Goal: Information Seeking & Learning: Learn about a topic

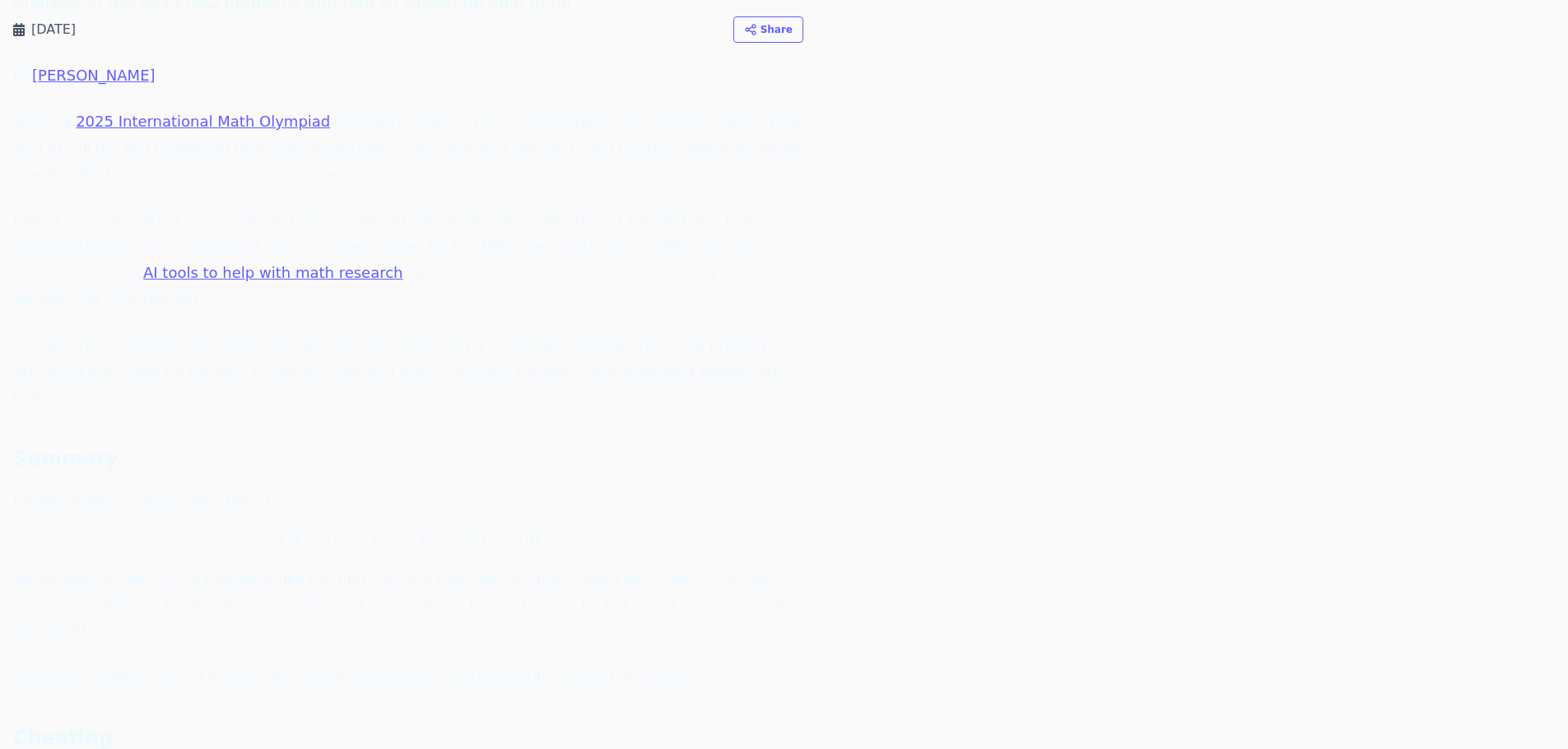
scroll to position [165, 0]
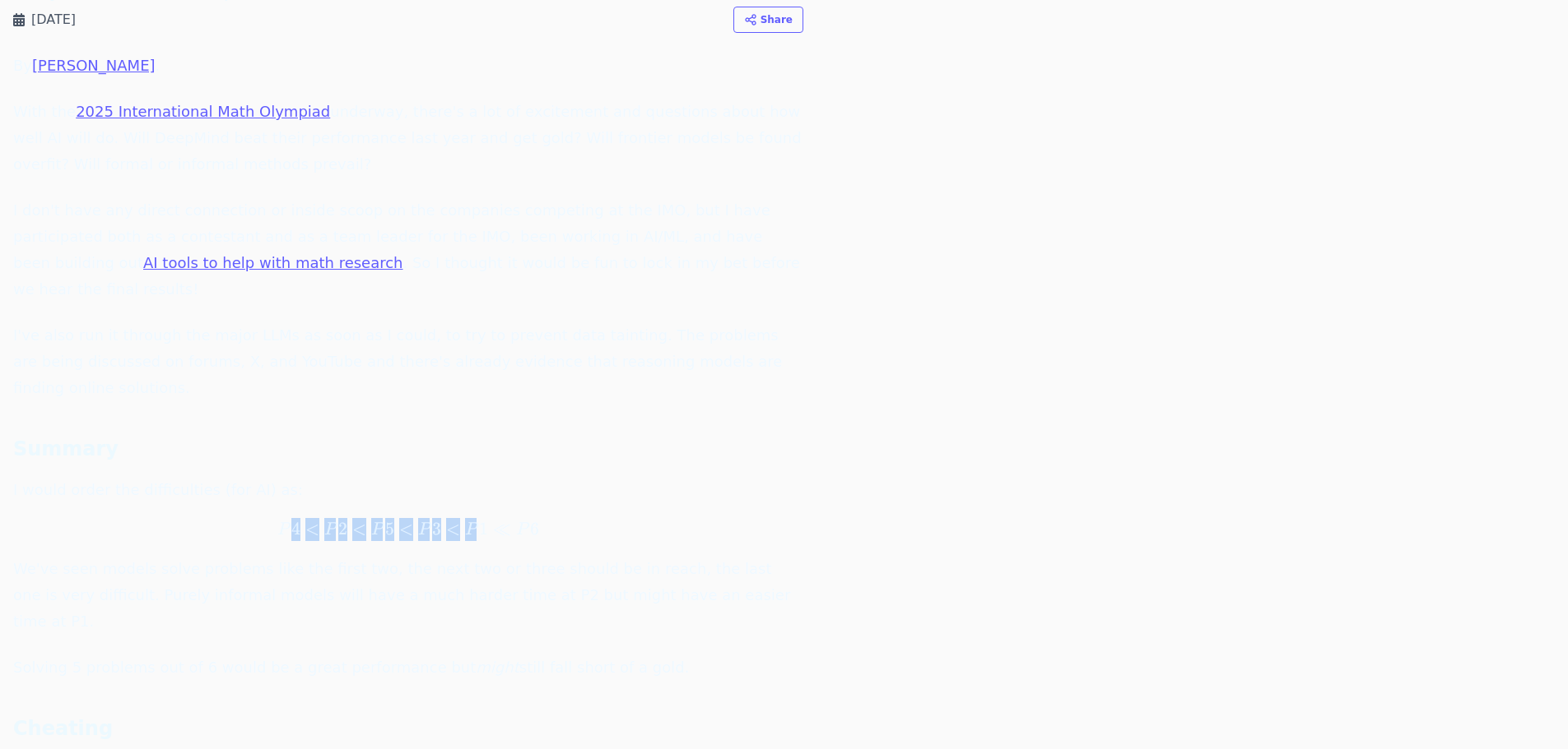
drag, startPoint x: 295, startPoint y: 468, endPoint x: 476, endPoint y: 478, distance: 181.3
click at [476, 518] on span "P 4 < P 2 < P 5 < P 3 < P 1 ≪ P 6" at bounding box center [408, 529] width 790 height 23
click at [476, 521] on span "P" at bounding box center [471, 529] width 12 height 17
drag, startPoint x: 476, startPoint y: 478, endPoint x: 335, endPoint y: 473, distance: 141.1
click at [335, 518] on span "P 4 < P 2 < P 5 < P 3 < P 1 ≪ P 6" at bounding box center [408, 529] width 790 height 23
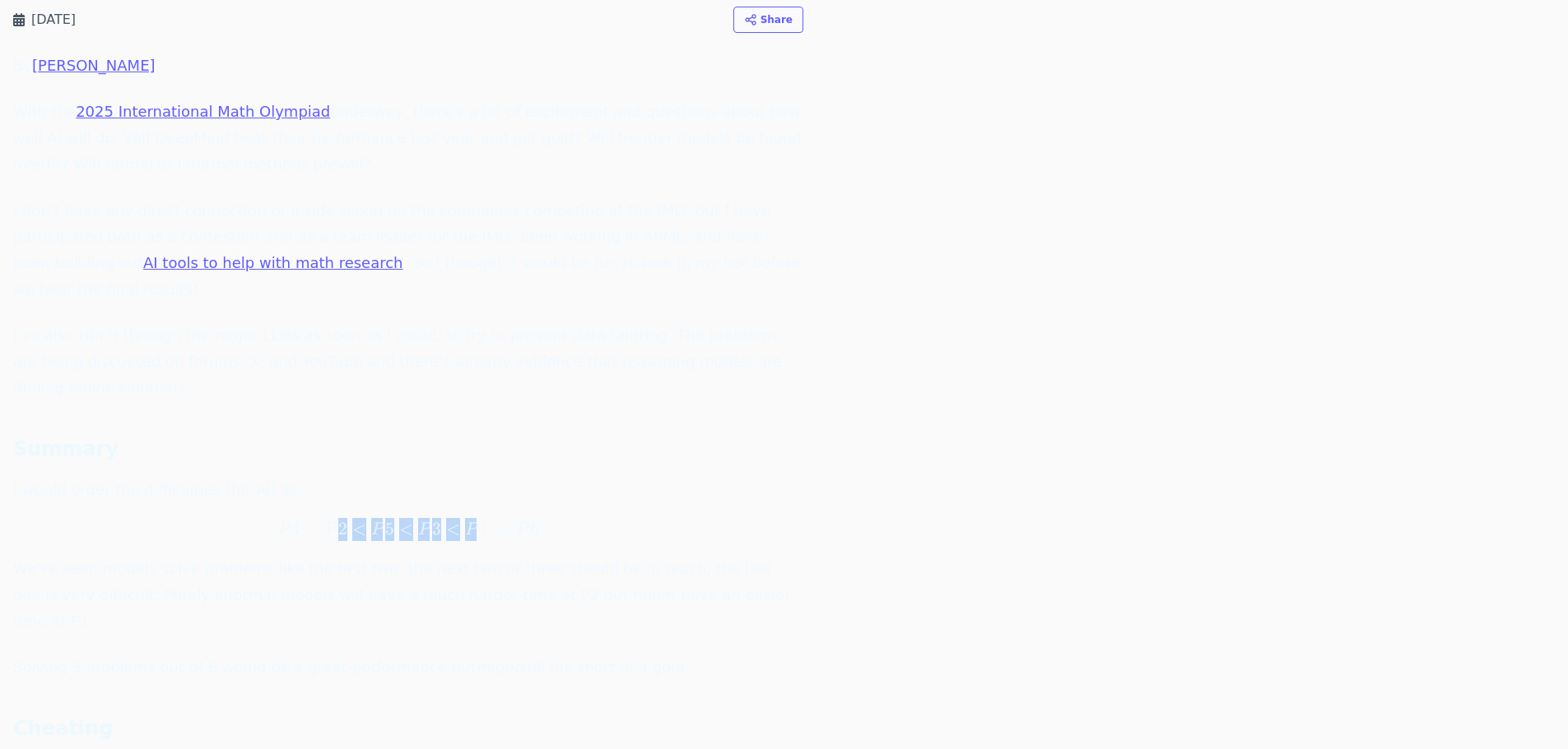
click at [335, 521] on span "P" at bounding box center [330, 529] width 12 height 17
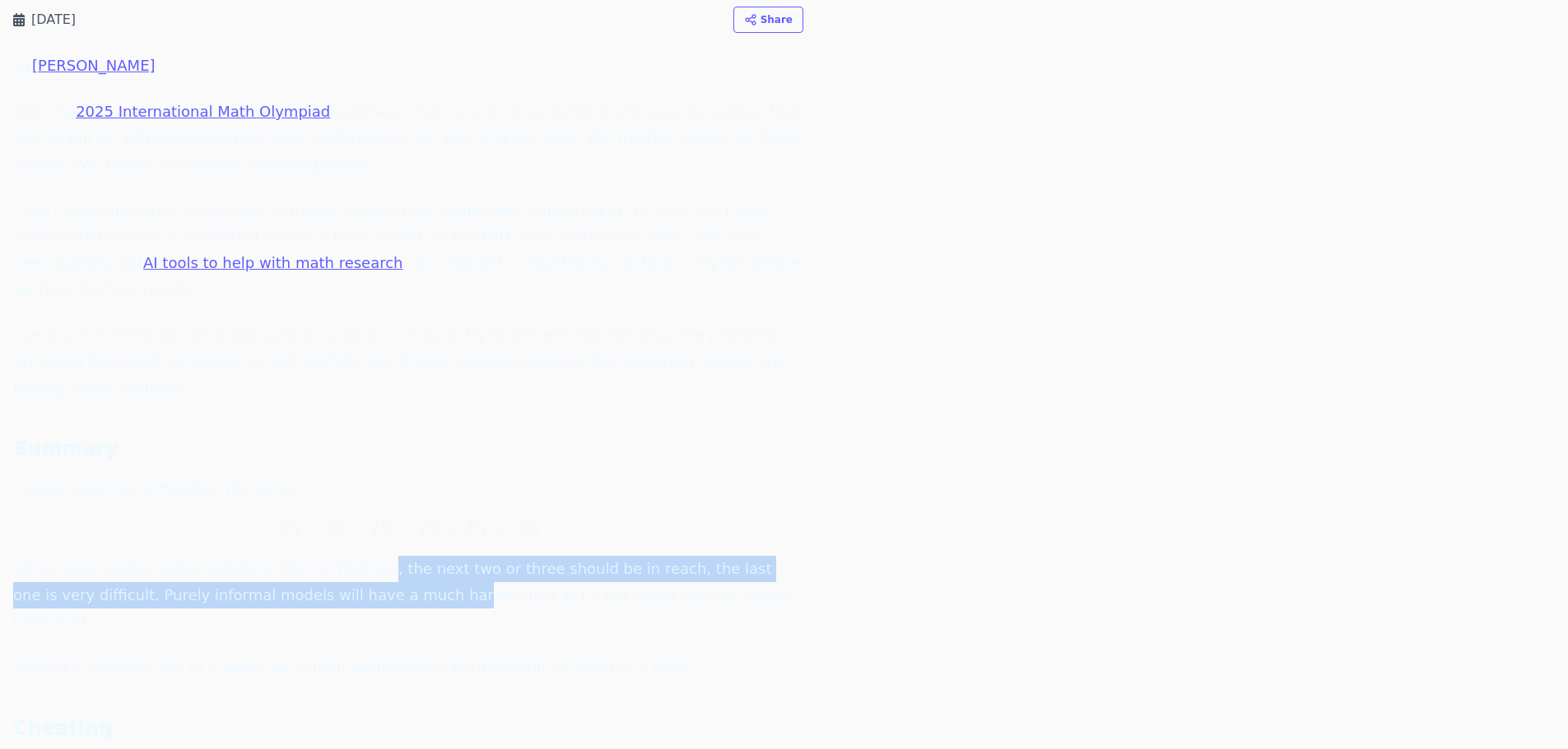
drag, startPoint x: 336, startPoint y: 515, endPoint x: 351, endPoint y: 546, distance: 34.4
click at [351, 546] on p "I would order the difficulties (for AI) as: P 4 < P 2 < P 5 < P 3 < P 1 ≪ P 6 P…" at bounding box center [408, 555] width 790 height 158
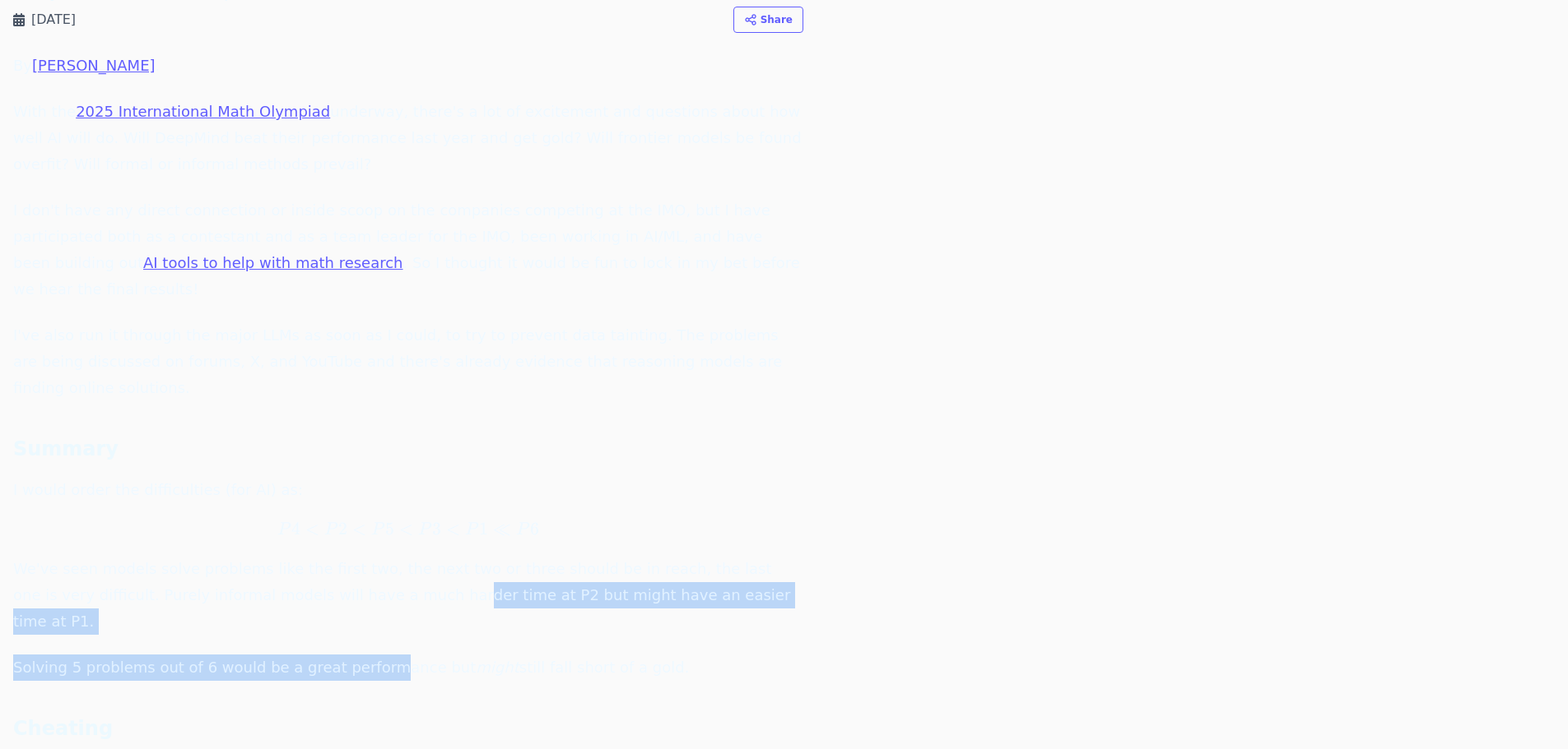
drag, startPoint x: 351, startPoint y: 546, endPoint x: 363, endPoint y: 595, distance: 50.4
click at [363, 595] on div "By [PERSON_NAME] . With the 2025 International Math Olympiad underway, there's …" at bounding box center [408, 553] width 790 height 1000
click at [363, 655] on p "Solving 5 problems out of 6 would be a great performance but might still fall s…" at bounding box center [408, 667] width 790 height 26
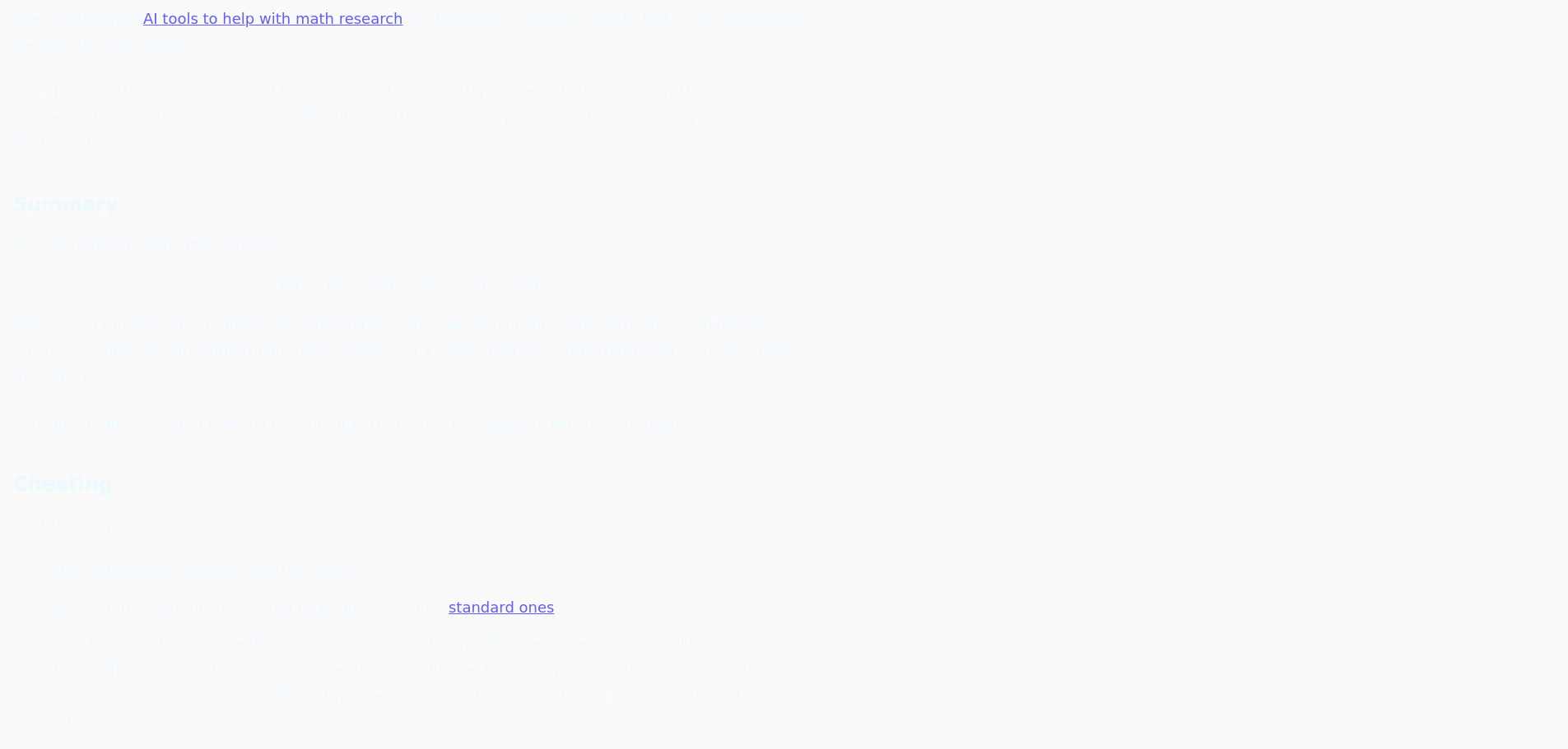
scroll to position [411, 0]
drag, startPoint x: 134, startPoint y: 529, endPoint x: 358, endPoint y: 530, distance: 224.0
click at [358, 592] on li ""easier" formalizations generated by people instead of standard ones" at bounding box center [420, 605] width 767 height 26
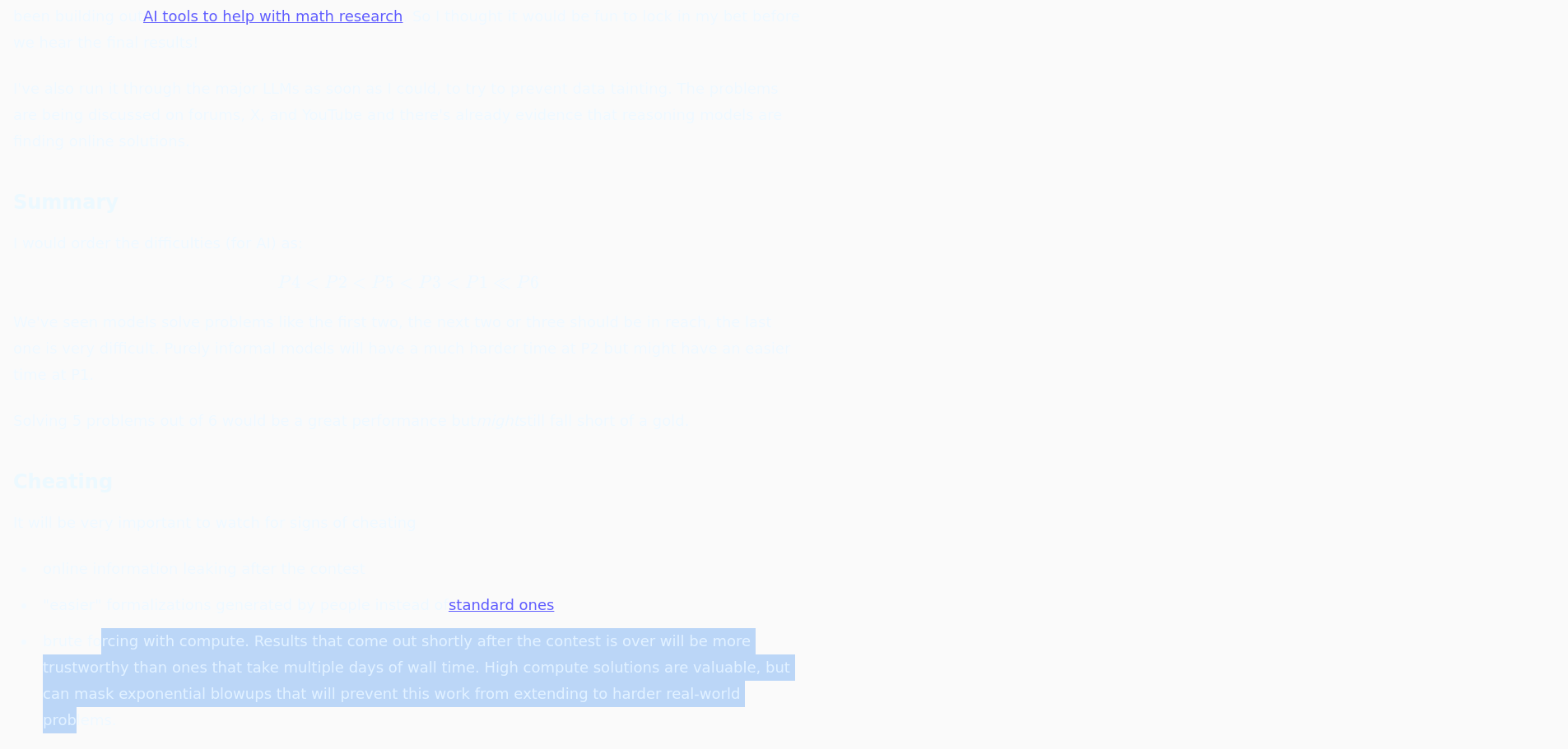
drag, startPoint x: 106, startPoint y: 568, endPoint x: 485, endPoint y: 616, distance: 382.0
click at [485, 628] on li "brute forcing with compute. Results that come out shortly after the contest is …" at bounding box center [420, 681] width 767 height 106
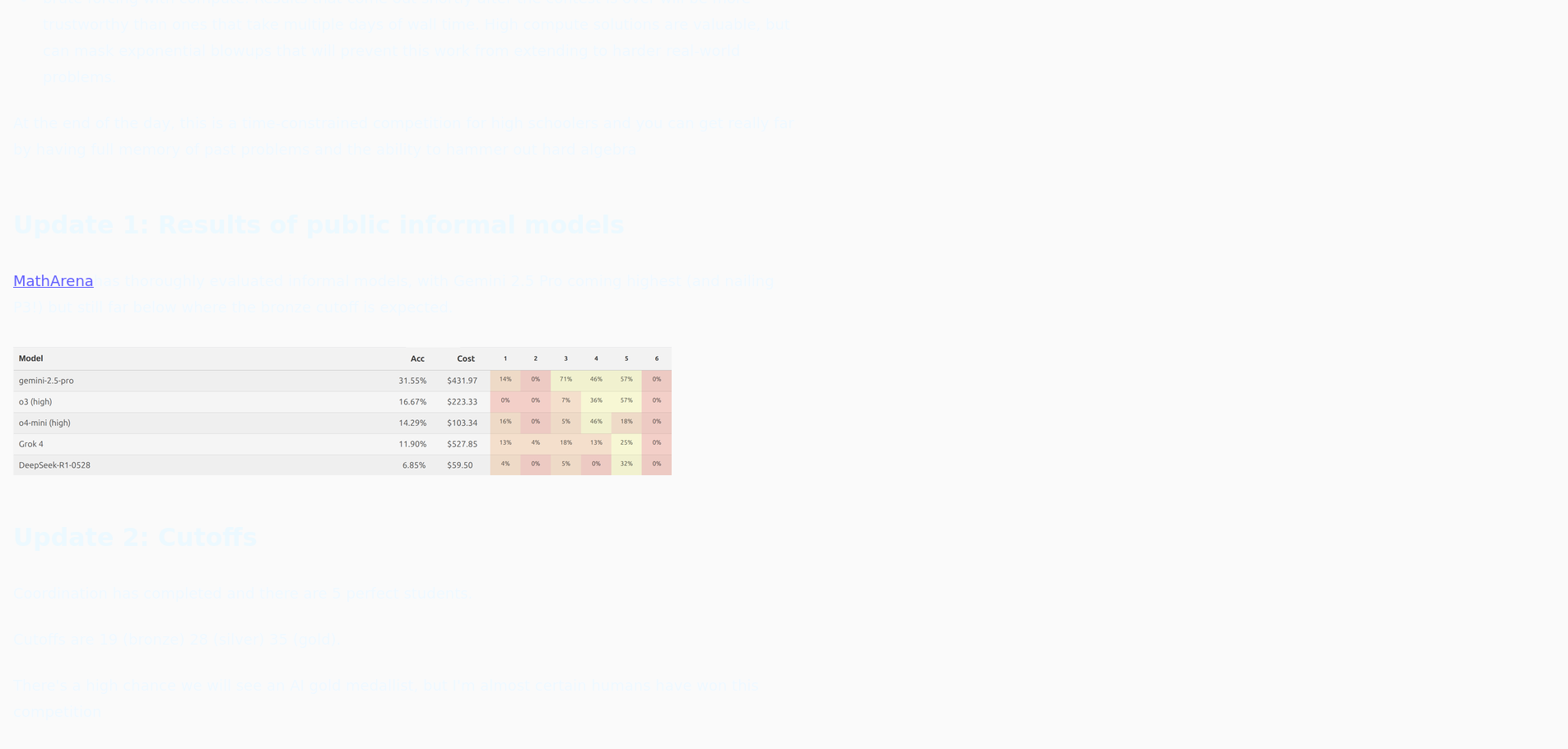
scroll to position [1069, 0]
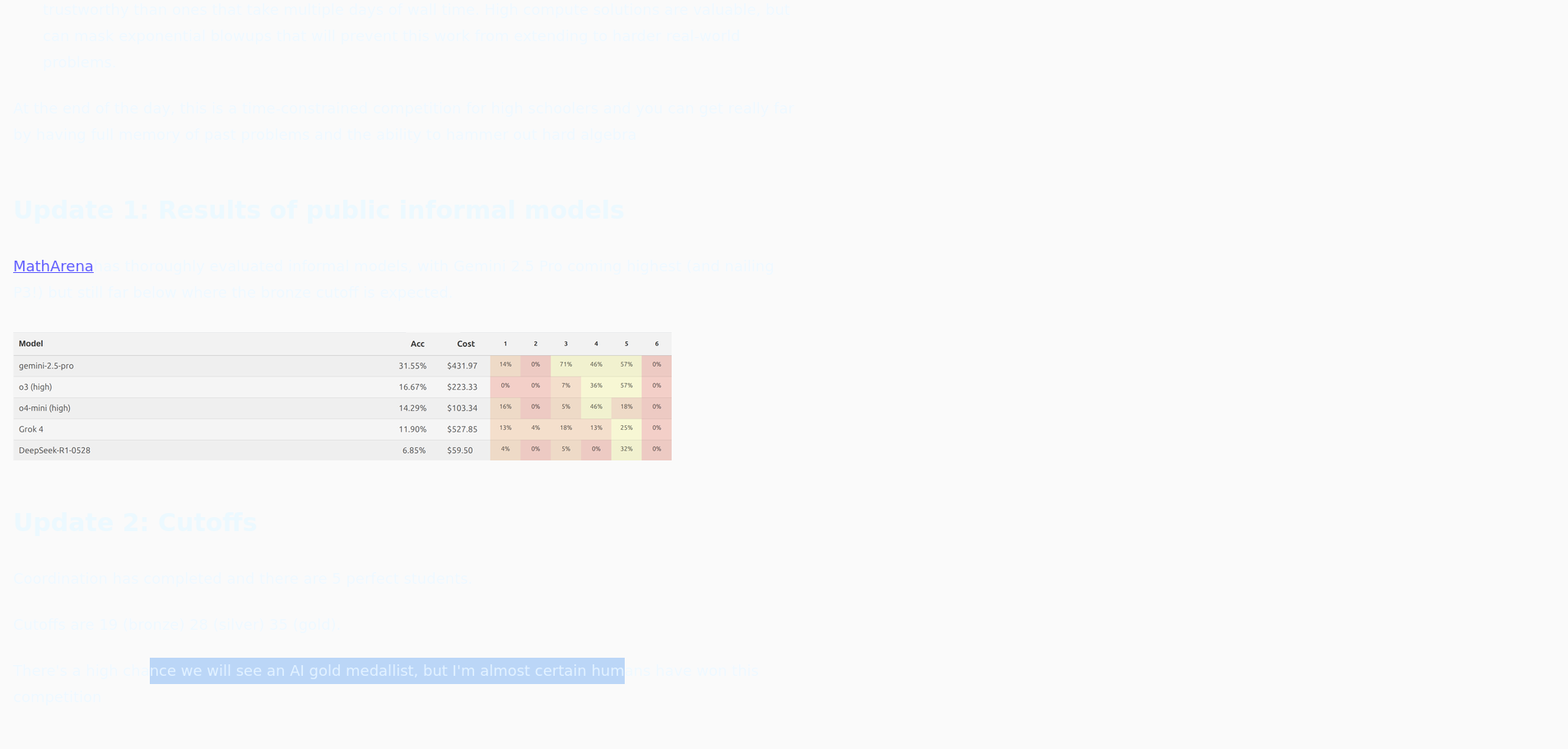
drag, startPoint x: 131, startPoint y: 566, endPoint x: 541, endPoint y: 568, distance: 410.0
click at [541, 658] on p "There's a high chance we will see an AI gold medallist, but I'm almost certain …" at bounding box center [408, 684] width 790 height 53
drag, startPoint x: 541, startPoint y: 568, endPoint x: 445, endPoint y: 566, distance: 96.0
click at [445, 658] on p "There's a high chance we will see an AI gold medallist, but I'm almost certain …" at bounding box center [408, 684] width 790 height 53
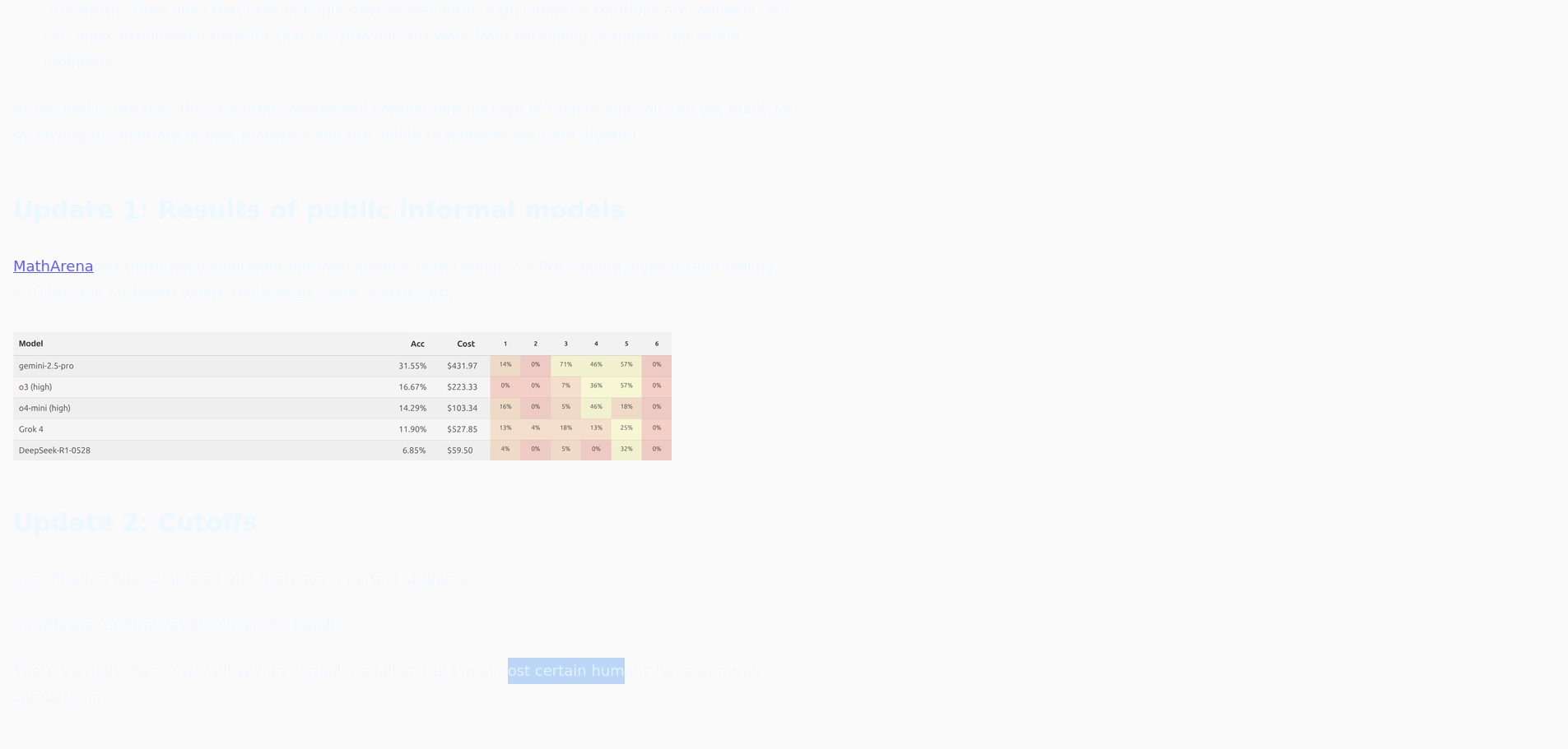
click at [445, 658] on p "There's a high chance we will see an AI gold medallist, but I'm almost certain …" at bounding box center [408, 684] width 790 height 53
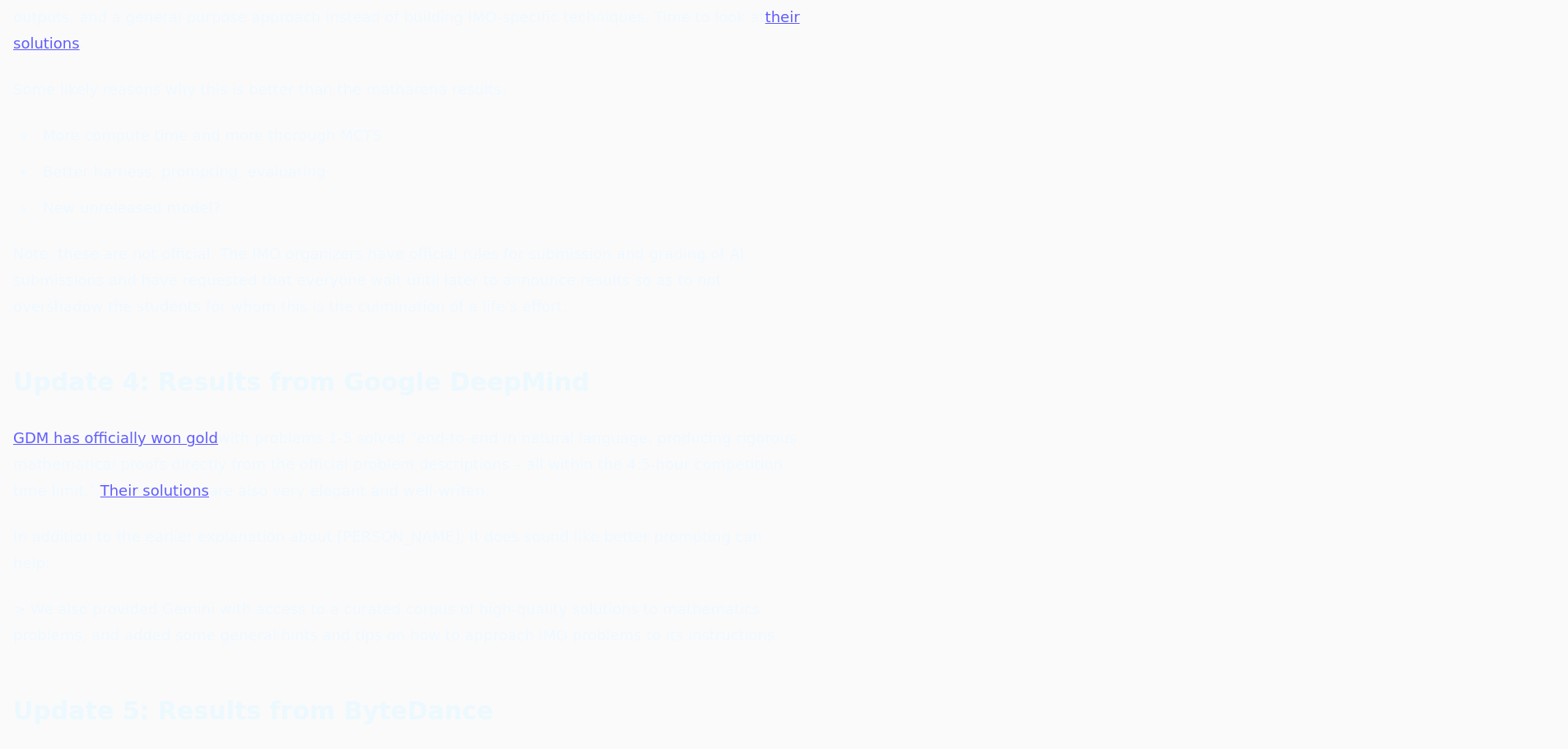
scroll to position [1974, 0]
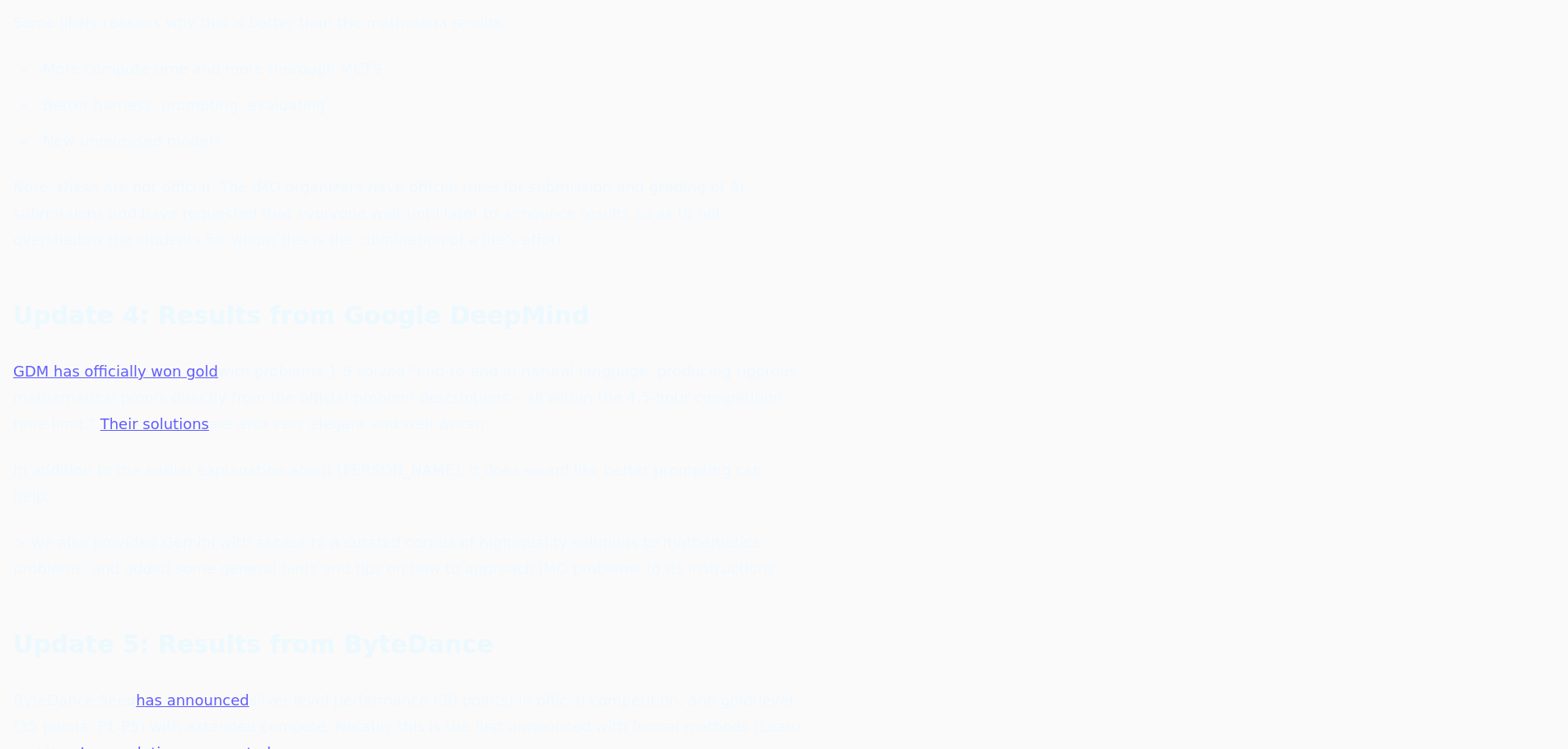
click at [184, 687] on p "ByteDance Seed has announced silver-level performance (30 points) in official c…" at bounding box center [408, 727] width 790 height 79
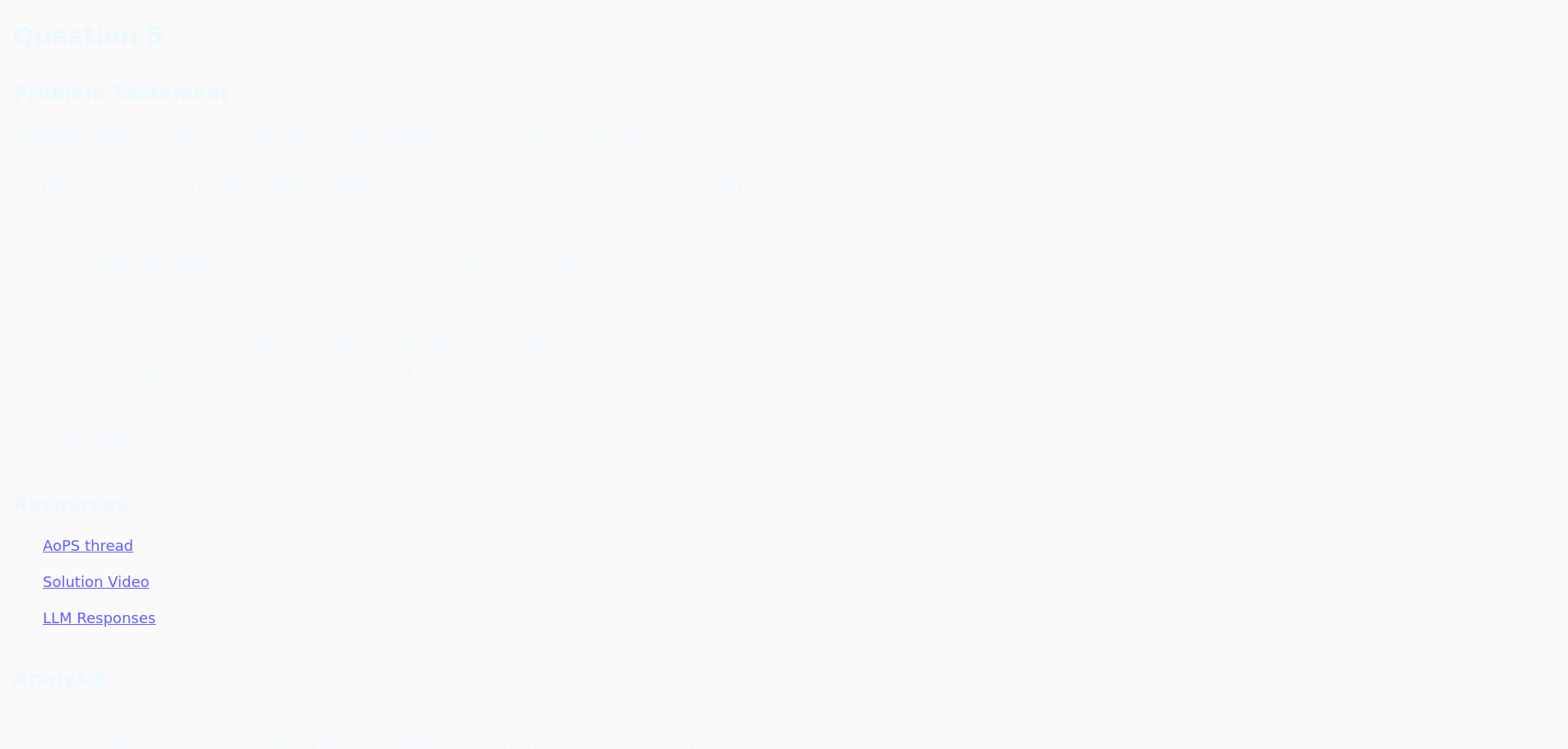
scroll to position [6251, 0]
drag, startPoint x: 96, startPoint y: 598, endPoint x: 402, endPoint y: 650, distance: 310.4
drag, startPoint x: 402, startPoint y: 650, endPoint x: 260, endPoint y: 649, distance: 142.0
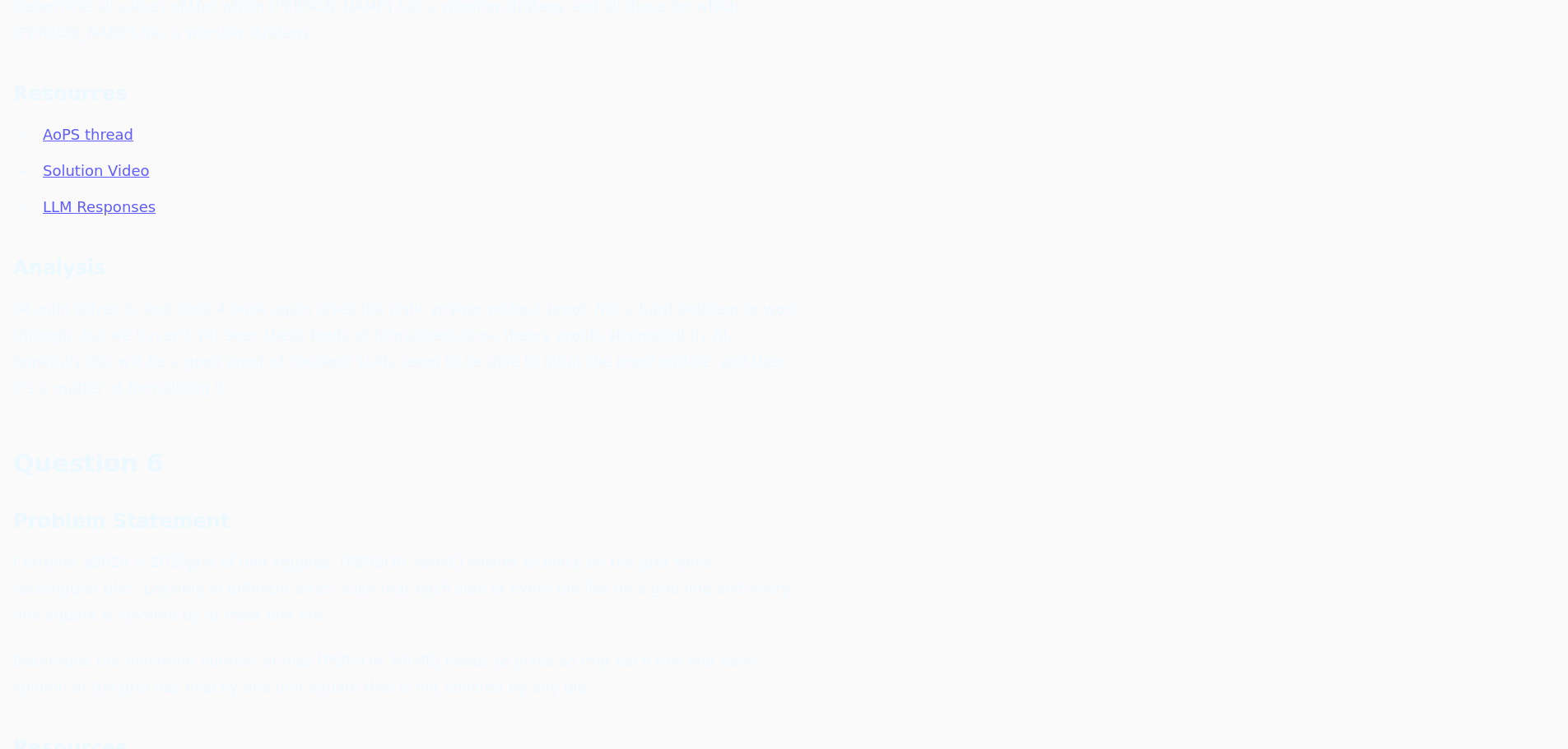
drag, startPoint x: 260, startPoint y: 649, endPoint x: 279, endPoint y: 650, distance: 19.0
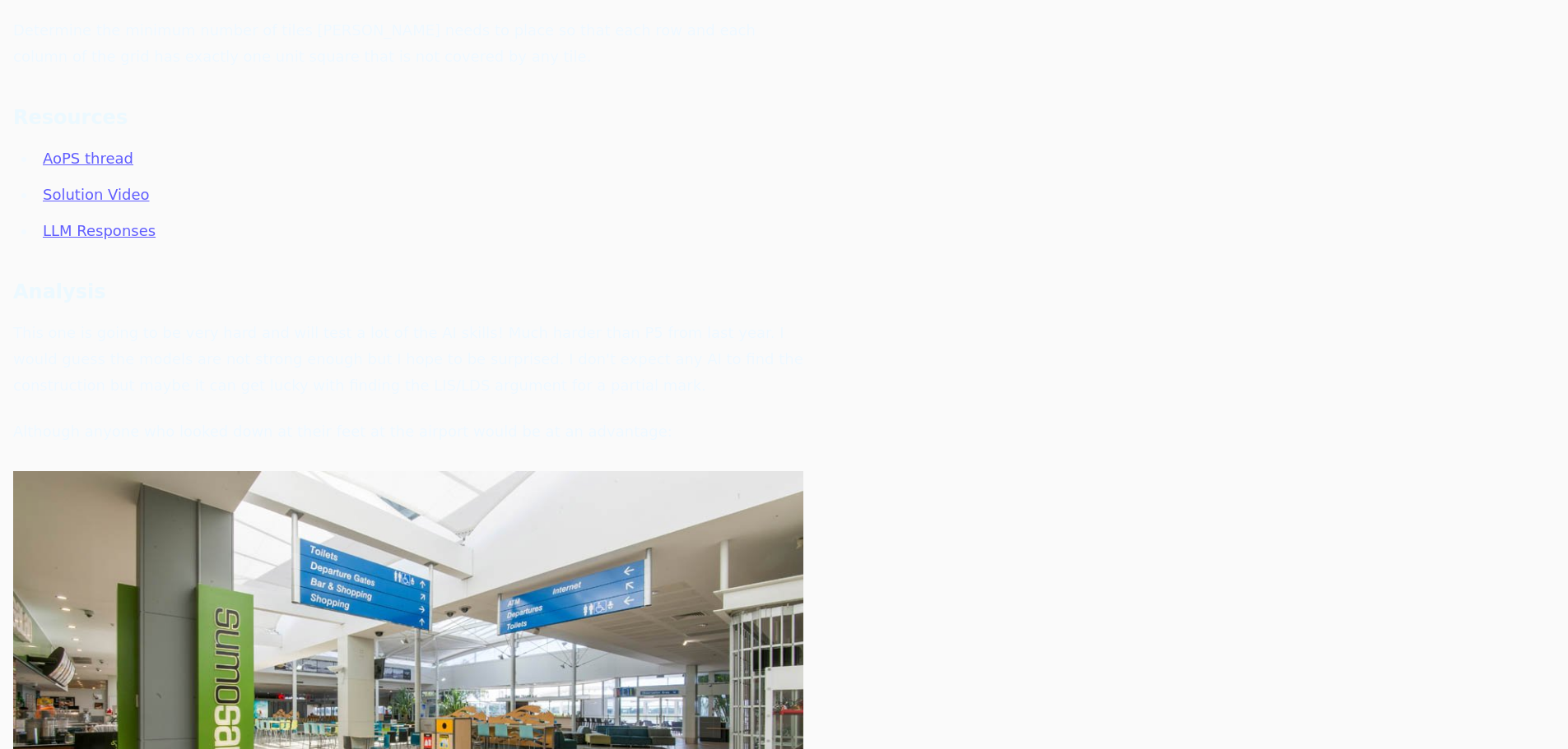
scroll to position [6843, 0]
